Goal: Navigation & Orientation: Find specific page/section

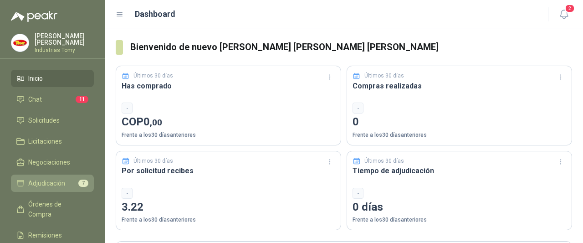
click at [62, 185] on span "Adjudicación" at bounding box center [46, 183] width 37 height 10
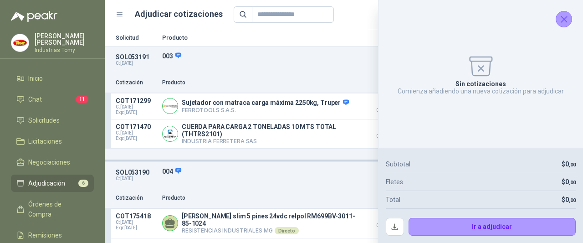
click at [566, 20] on icon "Cerrar" at bounding box center [563, 19] width 11 height 11
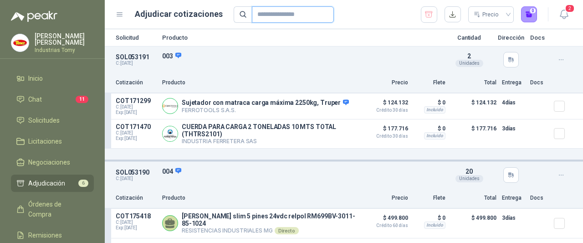
click at [257, 14] on input "text" at bounding box center [289, 14] width 64 height 15
click at [114, 16] on header "Adjudicar cotizaciones Precio 0 2" at bounding box center [344, 14] width 478 height 29
click at [119, 15] on icon at bounding box center [120, 14] width 8 height 8
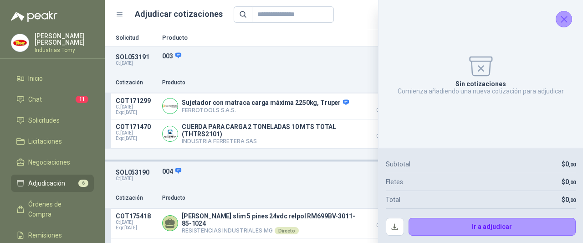
click at [561, 22] on icon "Cerrar" at bounding box center [563, 19] width 11 height 11
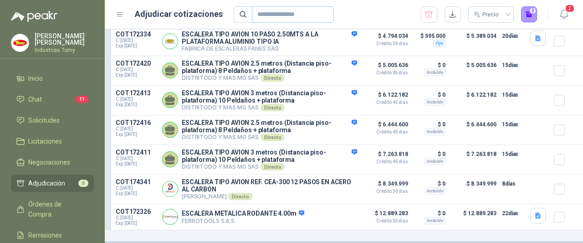
scroll to position [463, 0]
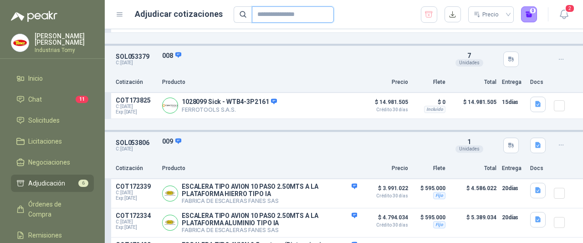
click at [266, 15] on input "text" at bounding box center [289, 14] width 64 height 15
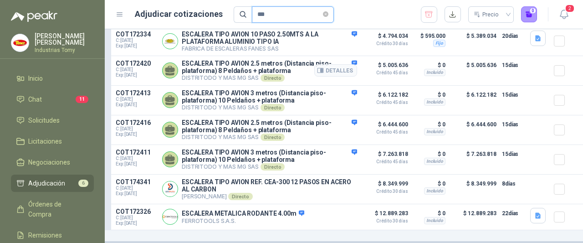
scroll to position [0, 0]
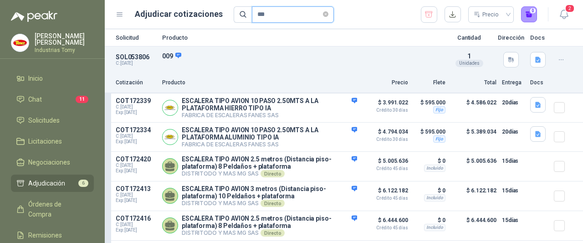
type input "***"
click at [119, 15] on icon at bounding box center [120, 14] width 8 height 8
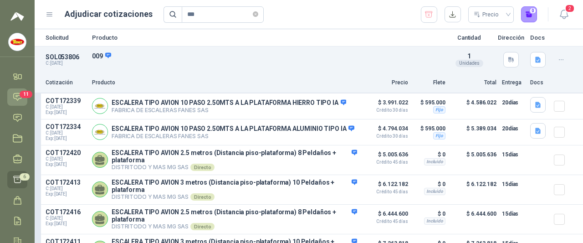
click at [13, 99] on icon at bounding box center [18, 97] width 10 height 10
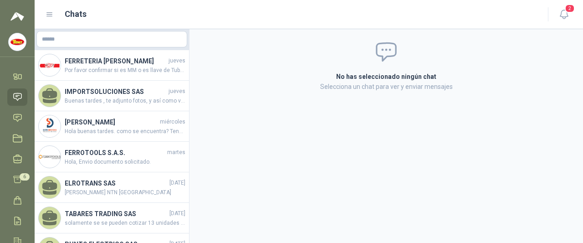
click at [165, 0] on header "Chats 2" at bounding box center [309, 14] width 548 height 29
click at [54, 15] on div "Chats" at bounding box center [291, 14] width 491 height 13
click at [50, 12] on icon at bounding box center [50, 14] width 8 height 8
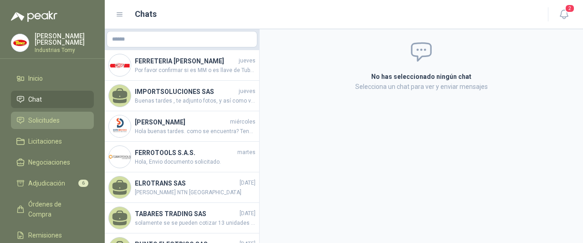
click at [57, 124] on span "Solicitudes" at bounding box center [43, 120] width 31 height 10
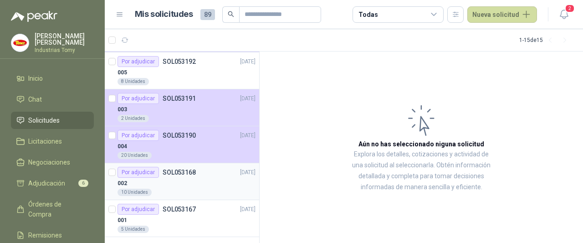
scroll to position [372, 0]
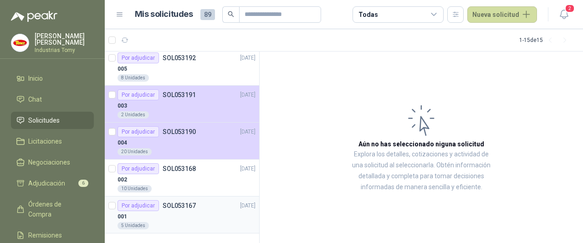
click at [179, 216] on div "001" at bounding box center [186, 216] width 138 height 11
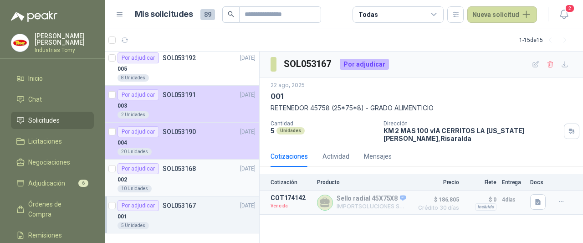
click at [180, 177] on div "002" at bounding box center [186, 179] width 138 height 11
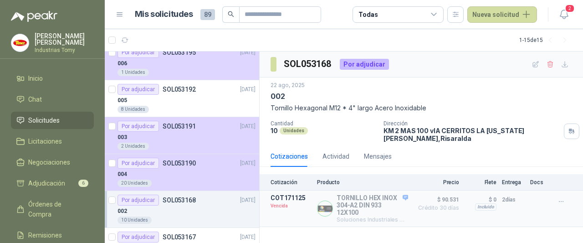
scroll to position [280, 0]
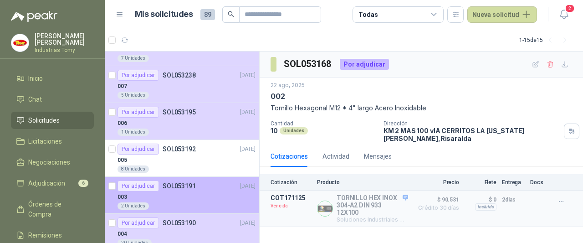
click at [172, 187] on p "SOL053191" at bounding box center [179, 186] width 33 height 6
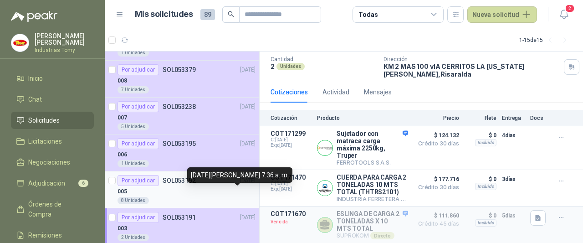
scroll to position [235, 0]
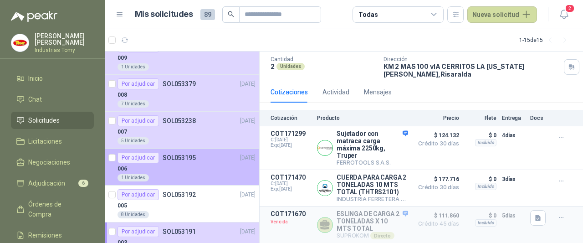
click at [203, 153] on div "Por adjudicar SOL053195 [DATE]" at bounding box center [186, 157] width 138 height 11
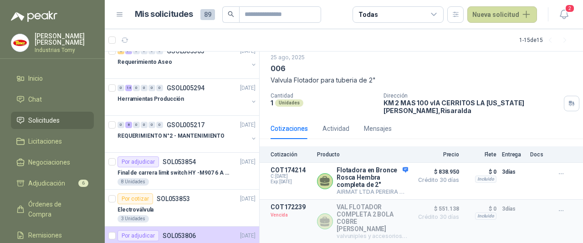
scroll to position [46, 0]
click at [178, 198] on p "SOL053853" at bounding box center [173, 199] width 33 height 6
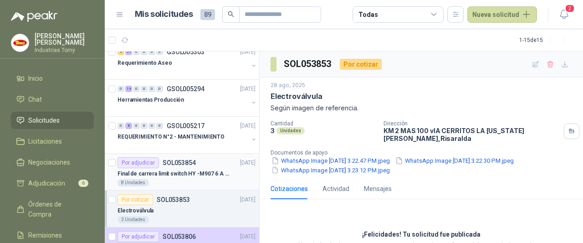
click at [186, 174] on p "Final de carrera limit switch HY -M907 6 A - 250 V a.c" at bounding box center [173, 173] width 113 height 9
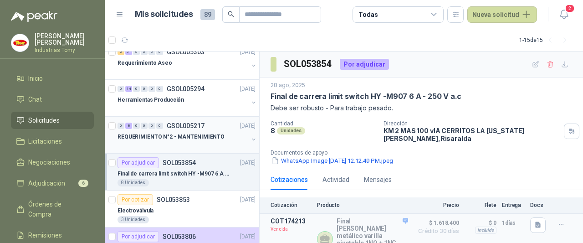
click at [189, 143] on div at bounding box center [182, 145] width 131 height 7
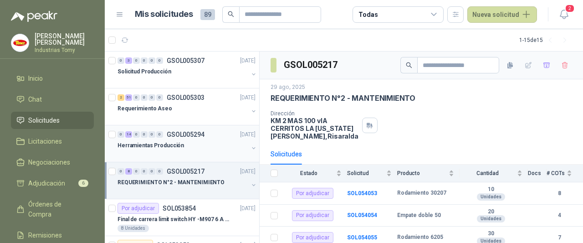
click at [189, 144] on div "Herramientas Producción" at bounding box center [182, 145] width 131 height 11
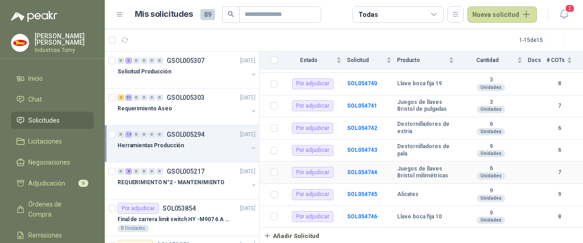
scroll to position [284, 0]
click at [184, 109] on div "Requerimiento Aseo" at bounding box center [182, 108] width 131 height 11
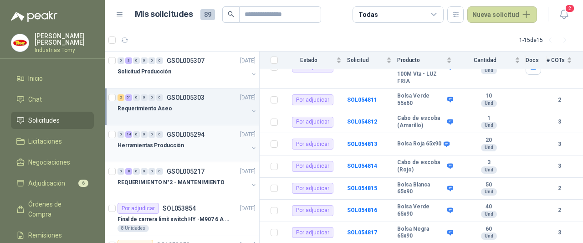
scroll to position [137, 0]
drag, startPoint x: 193, startPoint y: 68, endPoint x: 187, endPoint y: 71, distance: 7.3
click at [193, 68] on div "Solicitud Producción" at bounding box center [182, 71] width 131 height 11
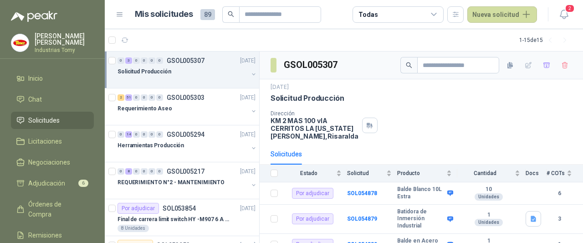
click at [49, 119] on span "Solicitudes" at bounding box center [43, 120] width 31 height 10
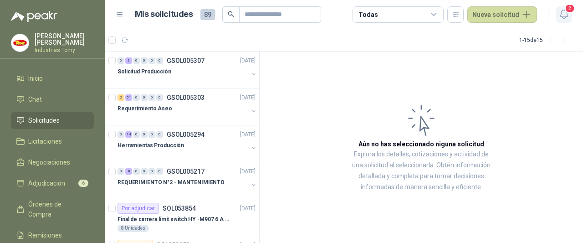
click at [567, 10] on span "2" at bounding box center [570, 8] width 10 height 9
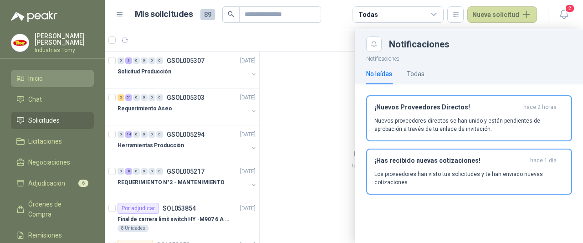
click at [51, 80] on li "Inicio" at bounding box center [52, 78] width 72 height 10
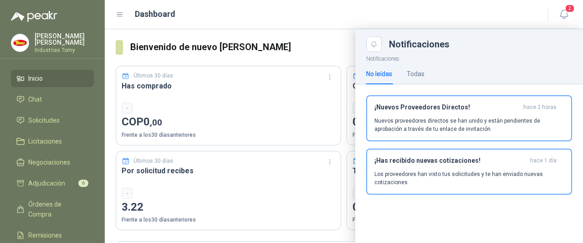
click at [438, 20] on div "Dashboard" at bounding box center [326, 14] width 421 height 13
click at [516, 220] on div "Notificaciones No leídas Todas ¡Nuevos Proveedores Directos! hace 2 horas Nuevo…" at bounding box center [469, 147] width 228 height 191
click at [563, 7] on button "2" at bounding box center [564, 14] width 16 height 16
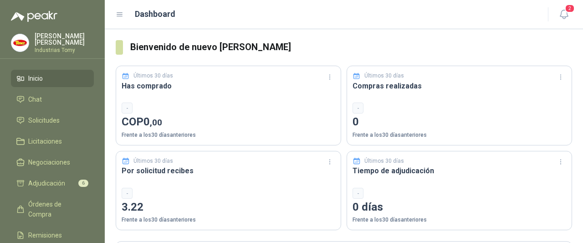
scroll to position [46, 0]
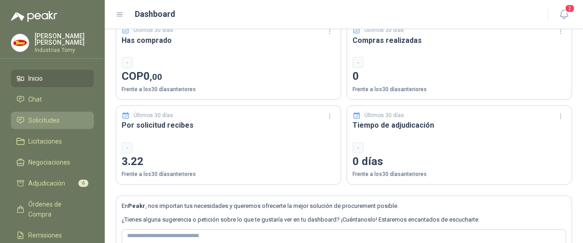
click at [61, 122] on li "Solicitudes" at bounding box center [52, 120] width 72 height 10
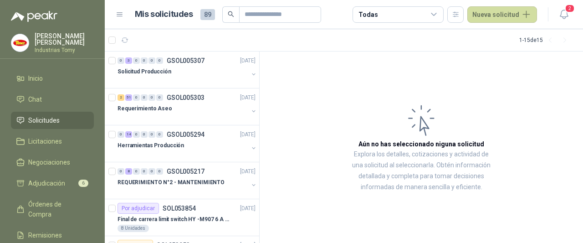
drag, startPoint x: 556, startPoint y: 209, endPoint x: 530, endPoint y: 151, distance: 63.4
click at [582, 219] on html "[PERSON_NAME] Industrias [PERSON_NAME] Chat Solicitudes Licitaciones Negociacio…" at bounding box center [291, 121] width 583 height 243
click at [53, 124] on span "Solicitudes" at bounding box center [43, 120] width 31 height 10
click at [49, 120] on span "Solicitudes" at bounding box center [43, 120] width 31 height 10
click at [45, 80] on li "Inicio" at bounding box center [52, 78] width 72 height 10
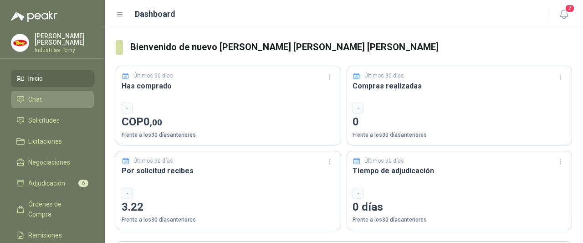
click at [36, 104] on link "Chat" at bounding box center [52, 99] width 83 height 17
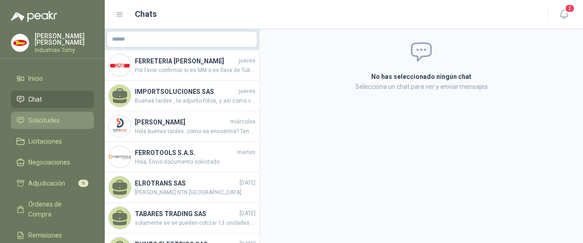
click at [45, 118] on span "Solicitudes" at bounding box center [43, 120] width 31 height 10
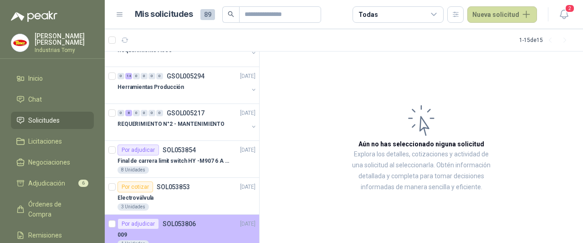
scroll to position [91, 0]
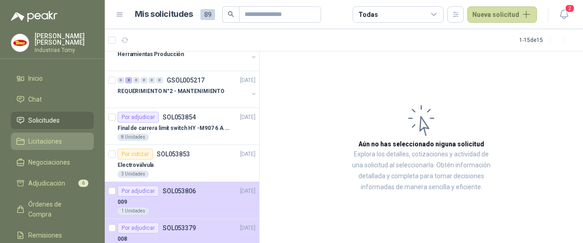
click at [45, 143] on span "Licitaciones" at bounding box center [45, 141] width 34 height 10
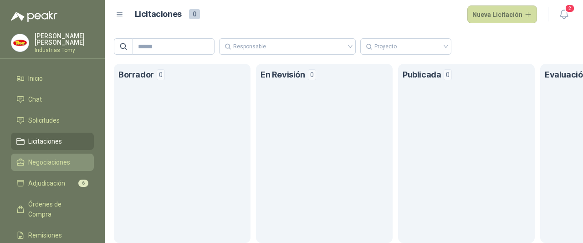
click at [46, 164] on span "Negociaciones" at bounding box center [49, 162] width 42 height 10
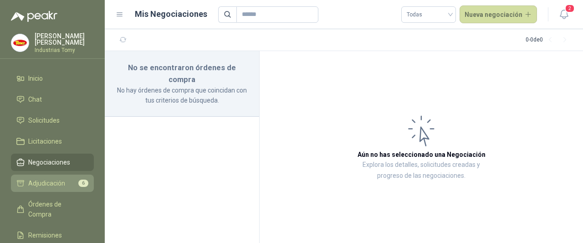
click at [46, 184] on span "Adjudicación" at bounding box center [46, 183] width 37 height 10
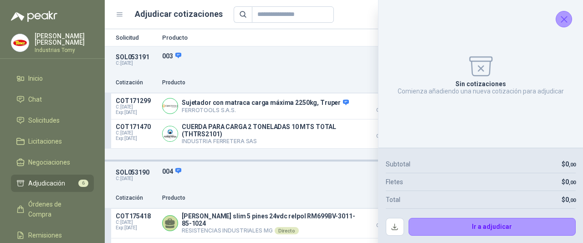
click at [565, 19] on icon "Cerrar" at bounding box center [563, 19] width 11 height 11
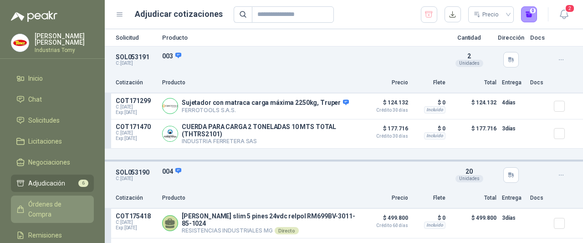
click at [47, 203] on span "Órdenes de Compra" at bounding box center [56, 209] width 57 height 20
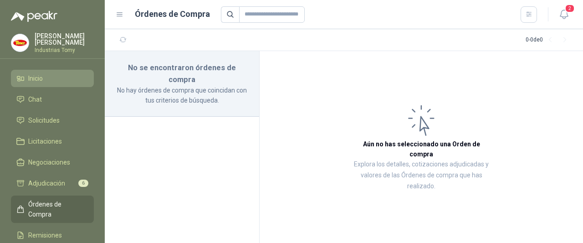
click at [53, 80] on li "Inicio" at bounding box center [52, 78] width 72 height 10
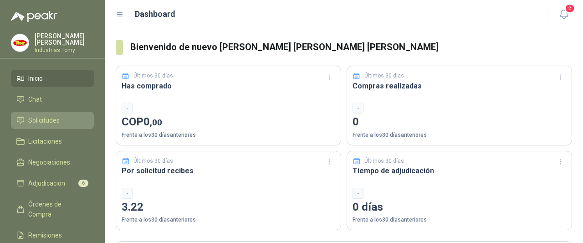
click at [44, 117] on span "Solicitudes" at bounding box center [43, 120] width 31 height 10
